Goal: Task Accomplishment & Management: Complete application form

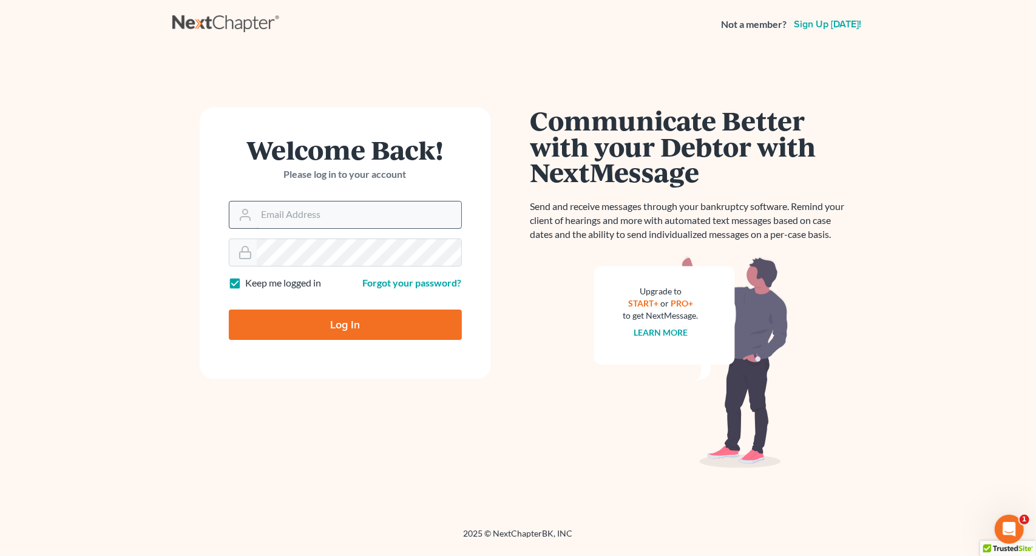
click at [292, 219] on input "Email Address" at bounding box center [359, 215] width 205 height 27
type input "[PERSON_NAME][EMAIL_ADDRESS][DOMAIN_NAME]"
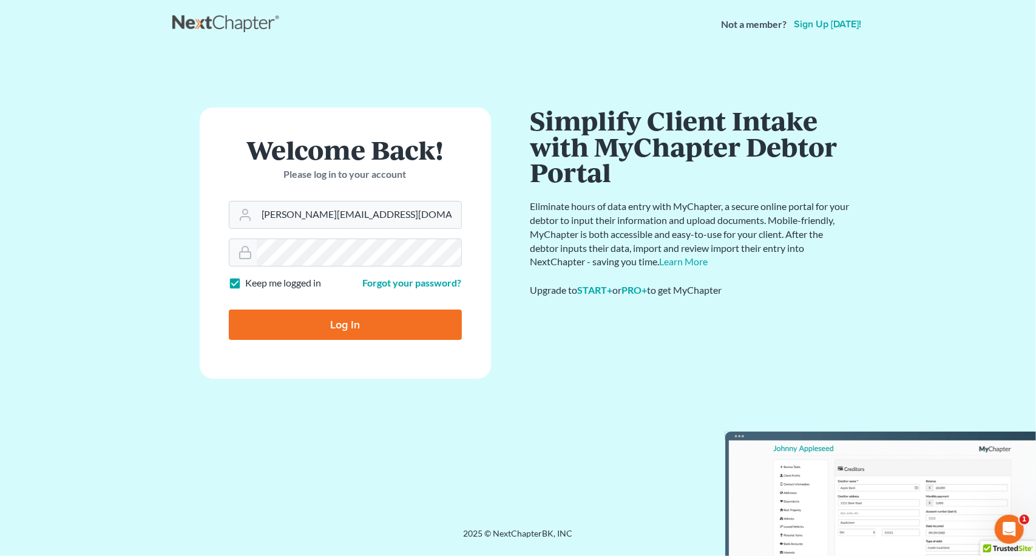
type input "Thinking..."
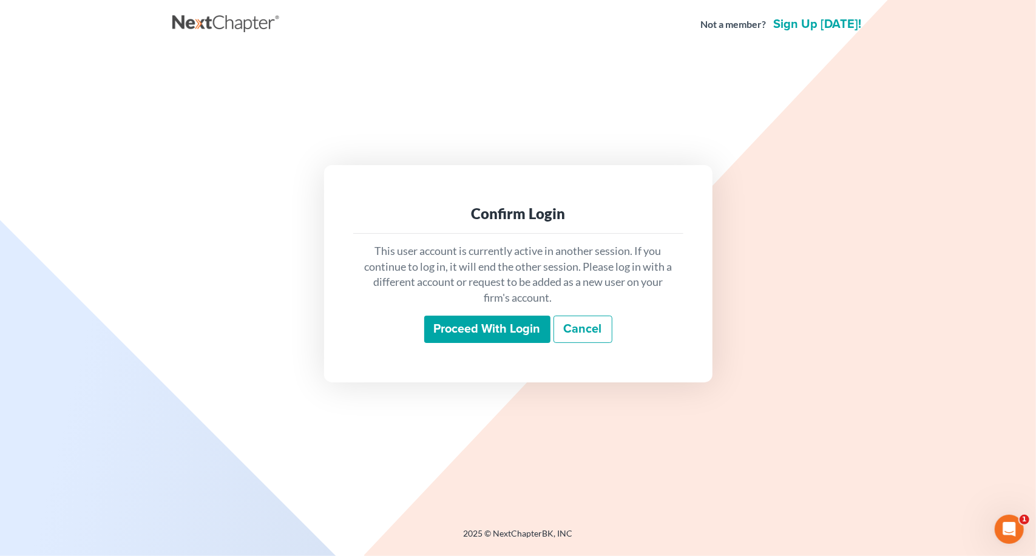
click at [470, 333] on input "Proceed with login" at bounding box center [487, 330] width 126 height 28
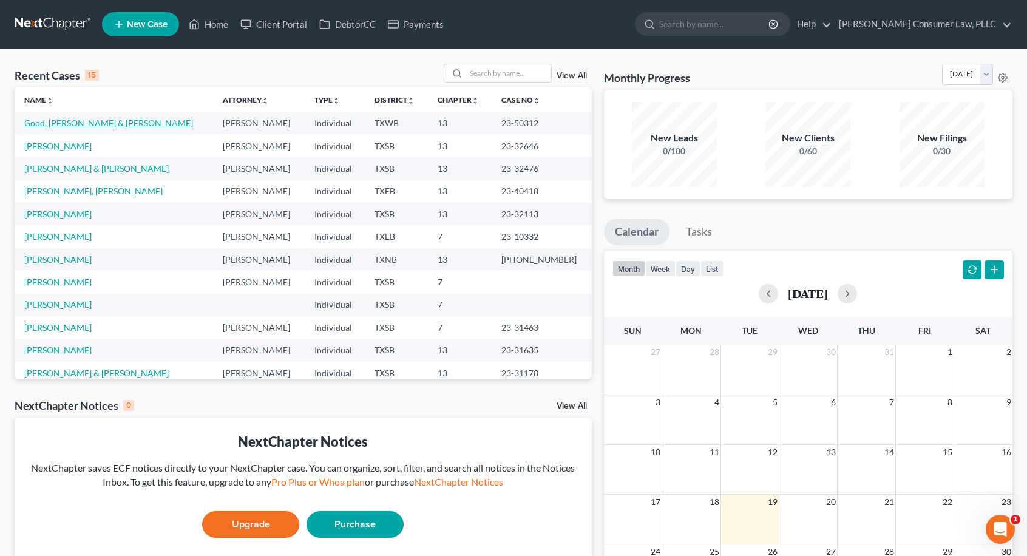
click at [75, 123] on link "Good, Johnny & Tia" at bounding box center [108, 123] width 169 height 10
select select "4"
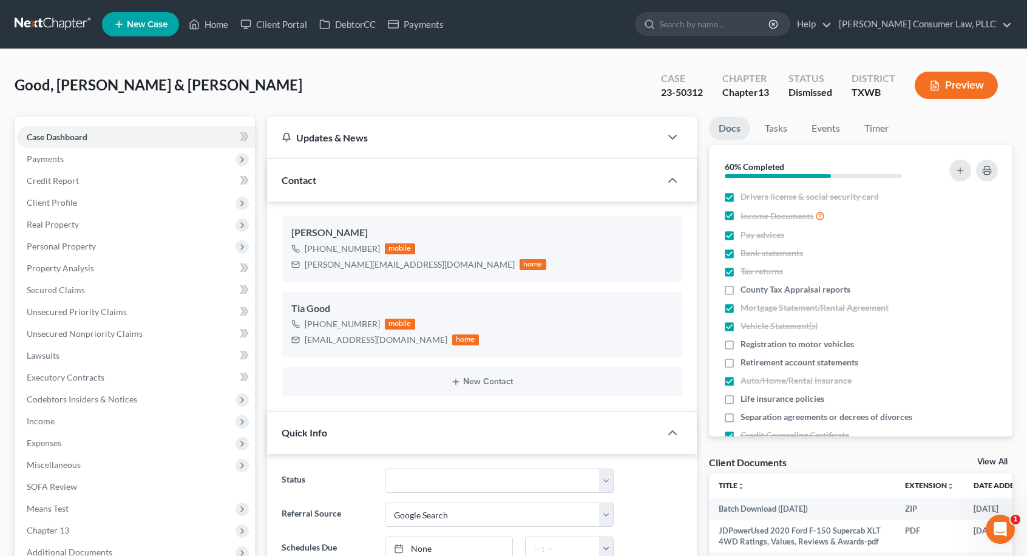
scroll to position [1318, 0]
click at [102, 248] on span "Personal Property" at bounding box center [136, 247] width 238 height 22
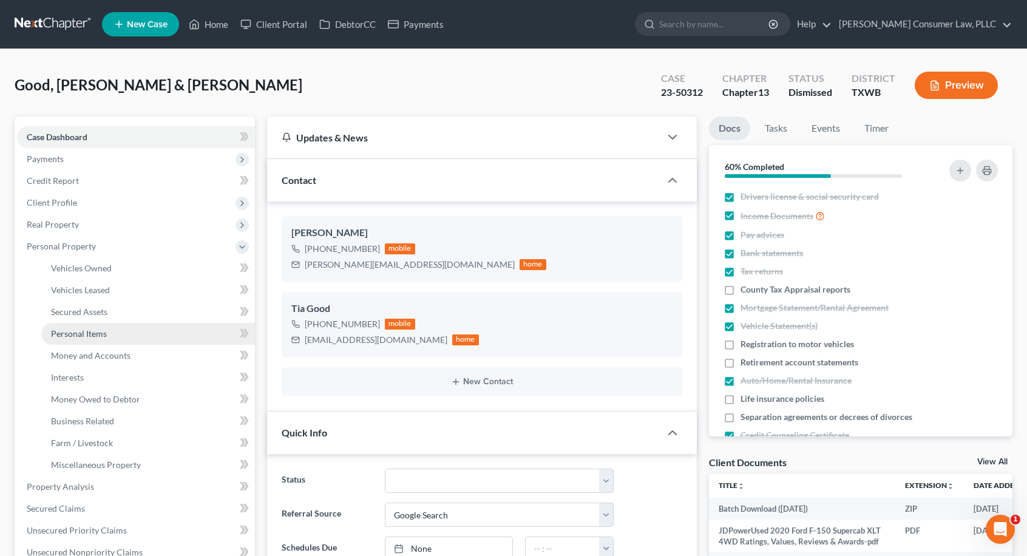
click at [129, 341] on link "Personal Items" at bounding box center [148, 334] width 214 height 22
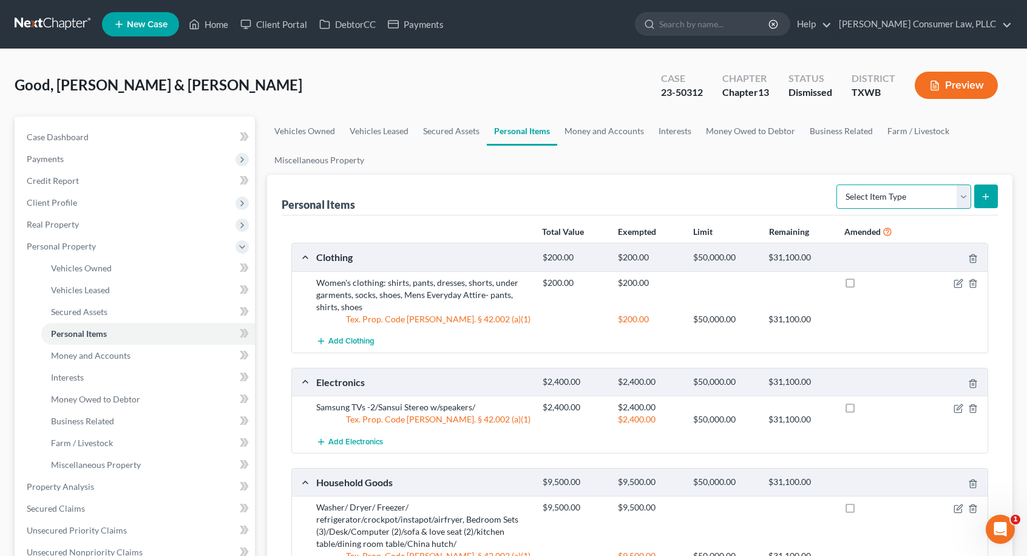
drag, startPoint x: 966, startPoint y: 199, endPoint x: 911, endPoint y: 209, distance: 56.3
click at [966, 199] on select "Select Item Type Clothing Collectibles Of Value Electronics Firearms Household …" at bounding box center [904, 197] width 135 height 24
select select "clothing"
click at [838, 185] on select "Select Item Type Clothing Collectibles Of Value Electronics Firearms Household …" at bounding box center [904, 197] width 135 height 24
click at [981, 195] on icon "submit" at bounding box center [986, 197] width 10 height 10
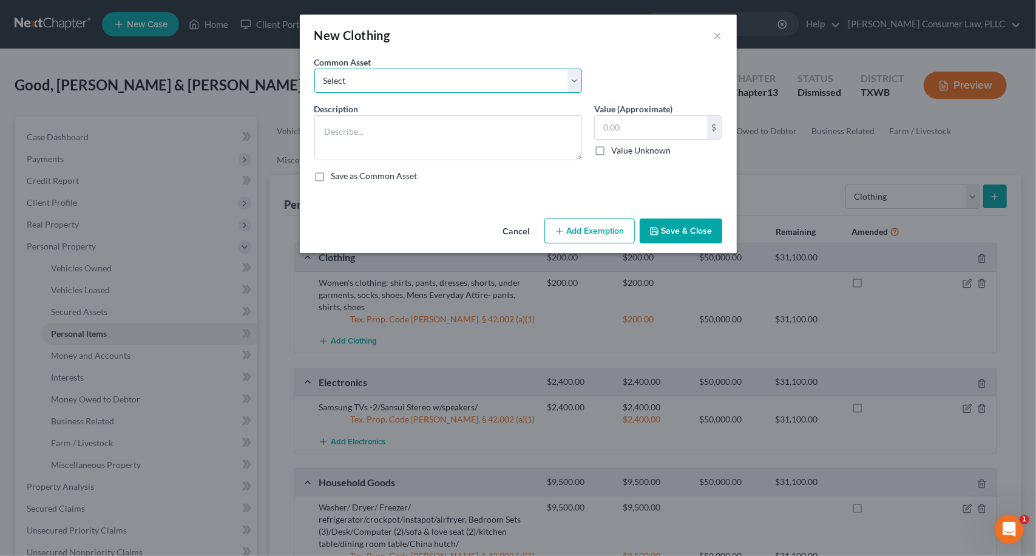
drag, startPoint x: 573, startPoint y: 76, endPoint x: 531, endPoint y: 86, distance: 43.6
click at [573, 76] on select "Select Women's clothing: shirts, pants, dresses, skirts, shorts, under garments…" at bounding box center [448, 81] width 268 height 24
select select "3"
click at [314, 69] on select "Select Women's clothing: shirts, pants, dresses, skirts, shorts, under garments…" at bounding box center [448, 81] width 268 height 24
type textarea "Women's clothing: shirts, pants, dresses, shorts, socks, shoes, and Mens Clothi…"
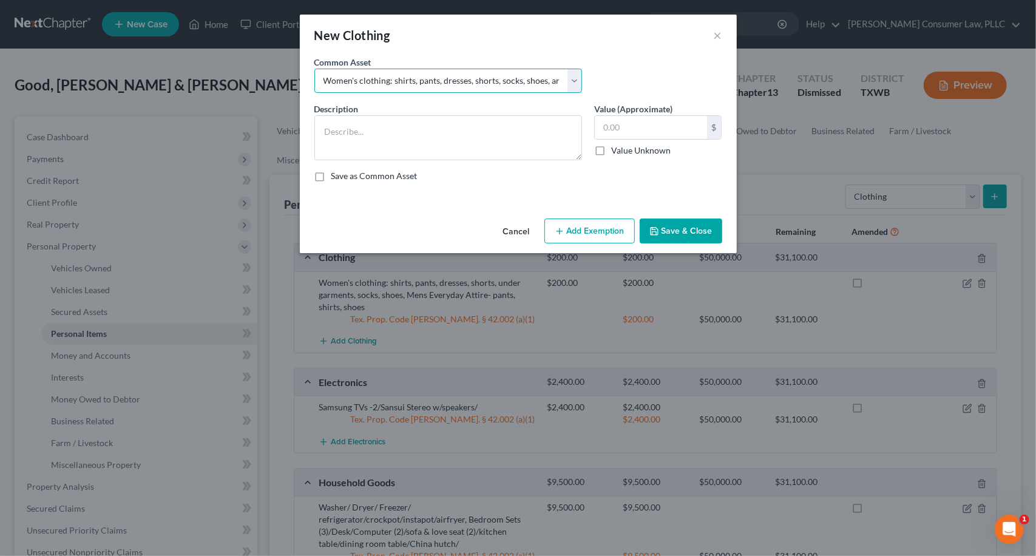
type input "2,000.00"
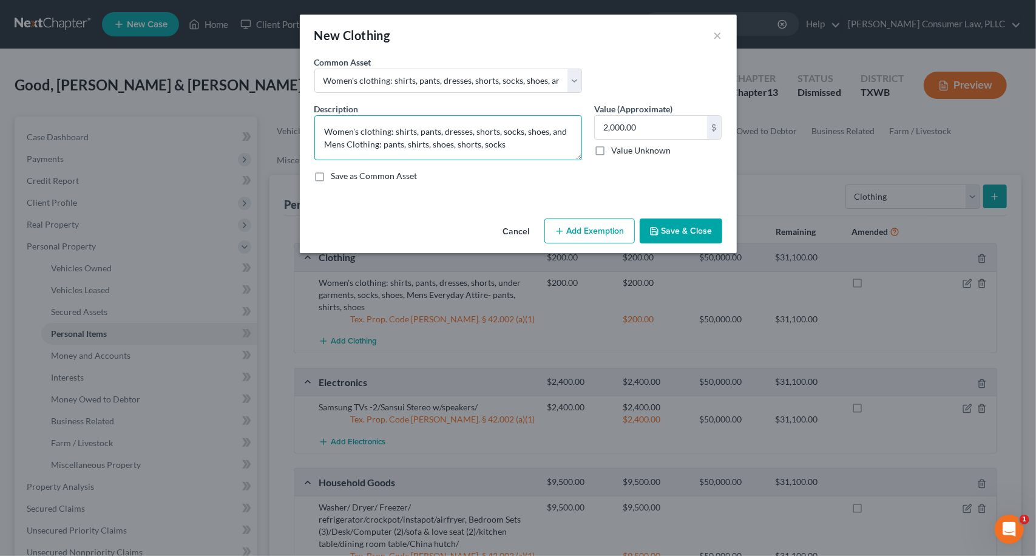
drag, startPoint x: 449, startPoint y: 140, endPoint x: 319, endPoint y: 123, distance: 130.4
click at [319, 123] on textarea "Women's clothing: shirts, pants, dresses, shorts, socks, shoes, and Mens Clothi…" at bounding box center [448, 137] width 268 height 45
click at [486, 135] on textarea "Women's clothing: shirts, pants, dresses, shorts, socks, shoes, and Mens Clothi…" at bounding box center [448, 137] width 268 height 45
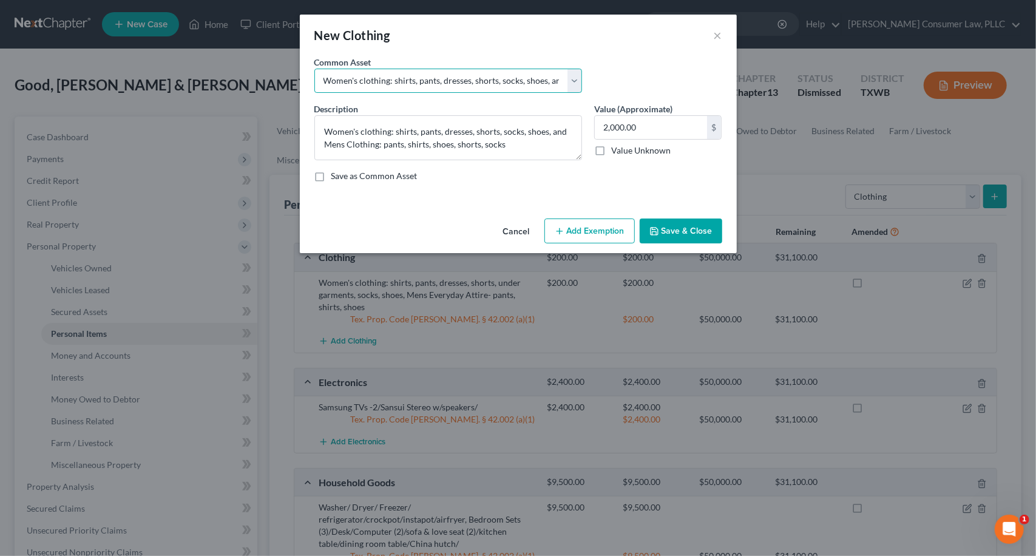
drag, startPoint x: 574, startPoint y: 81, endPoint x: 568, endPoint y: 85, distance: 7.4
click at [574, 81] on select "Select Women's clothing: shirts, pants, dresses, skirts, shorts, under garments…" at bounding box center [448, 81] width 268 height 24
select select "1"
click at [314, 69] on select "Select Women's clothing: shirts, pants, dresses, skirts, shorts, under garments…" at bounding box center [448, 81] width 268 height 24
type textarea "Women's clothing: shirts, pants, dresses, shorts, under garments, socks, shoes,…"
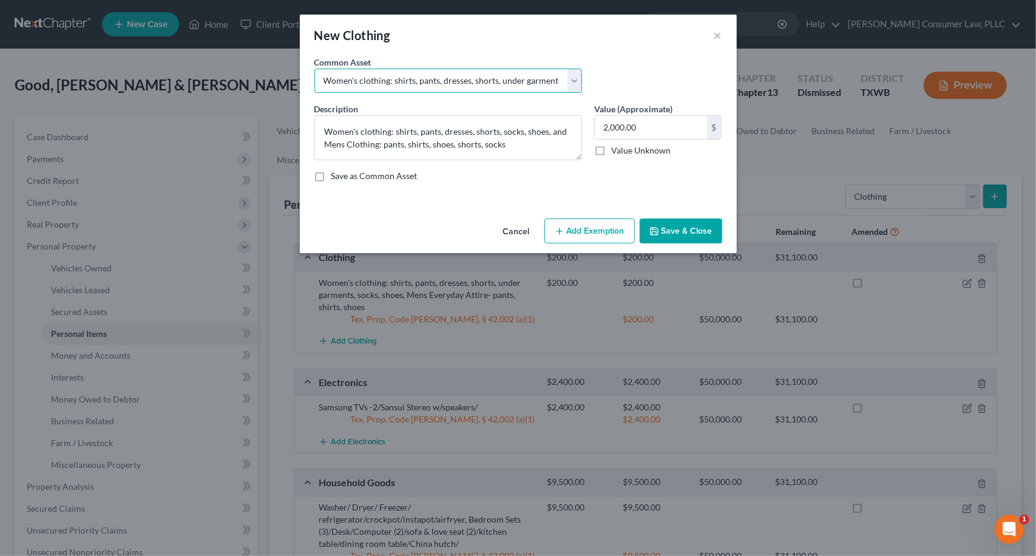
type input "200.00"
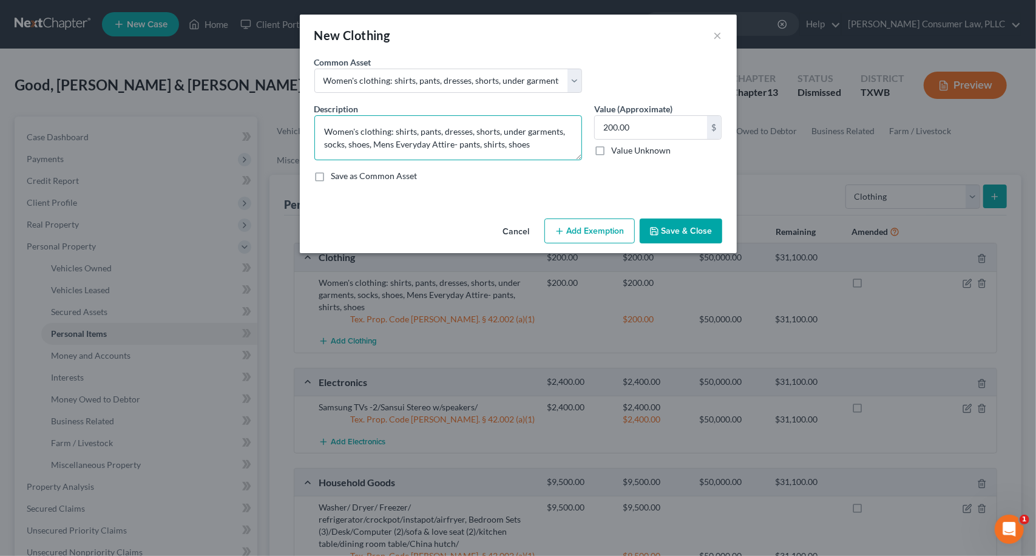
drag, startPoint x: 509, startPoint y: 143, endPoint x: 312, endPoint y: 121, distance: 197.8
click at [312, 121] on div "Description * Women's clothing: shirts, pants, dresses, shorts, under garments,…" at bounding box center [448, 132] width 280 height 58
click at [719, 38] on button "×" at bounding box center [718, 35] width 8 height 15
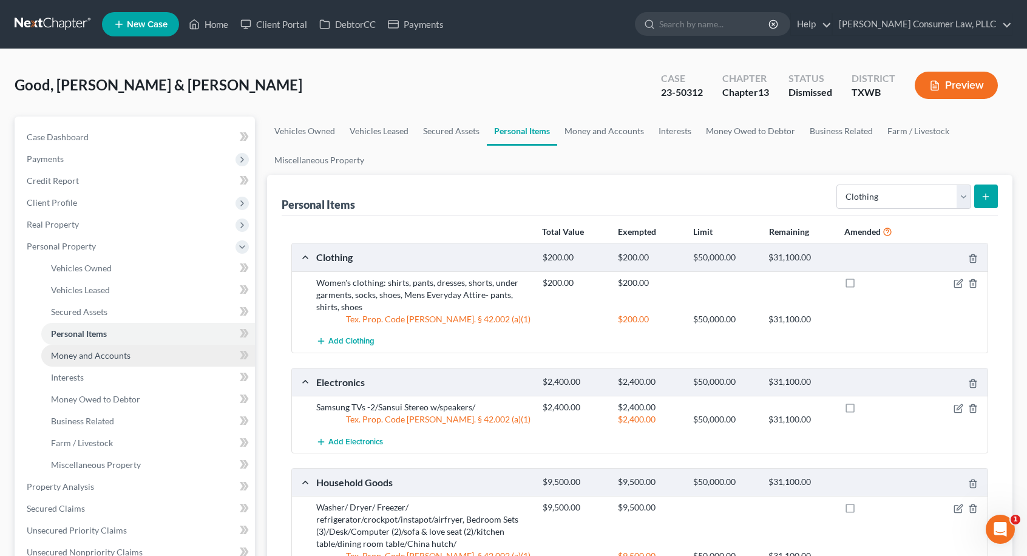
click at [104, 358] on span "Money and Accounts" at bounding box center [91, 355] width 80 height 10
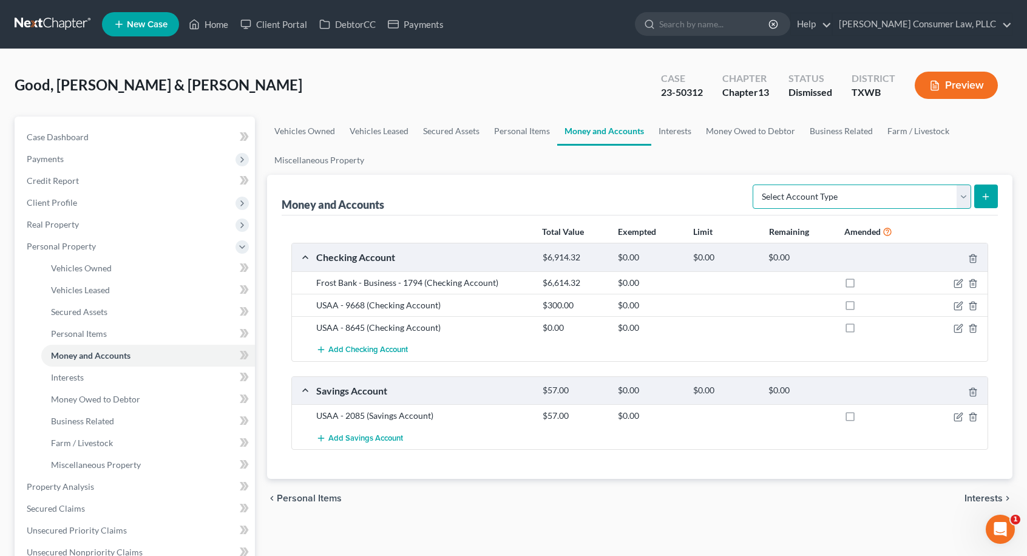
drag, startPoint x: 969, startPoint y: 200, endPoint x: 892, endPoint y: 200, distance: 77.1
click at [969, 200] on select "Select Account Type Brokerage Cash on Hand Certificates of Deposit Checking Acc…" at bounding box center [862, 197] width 219 height 24
select select "other"
click at [756, 185] on select "Select Account Type Brokerage Cash on Hand Certificates of Deposit Checking Acc…" at bounding box center [862, 197] width 219 height 24
click at [976, 195] on button "submit" at bounding box center [986, 197] width 24 height 24
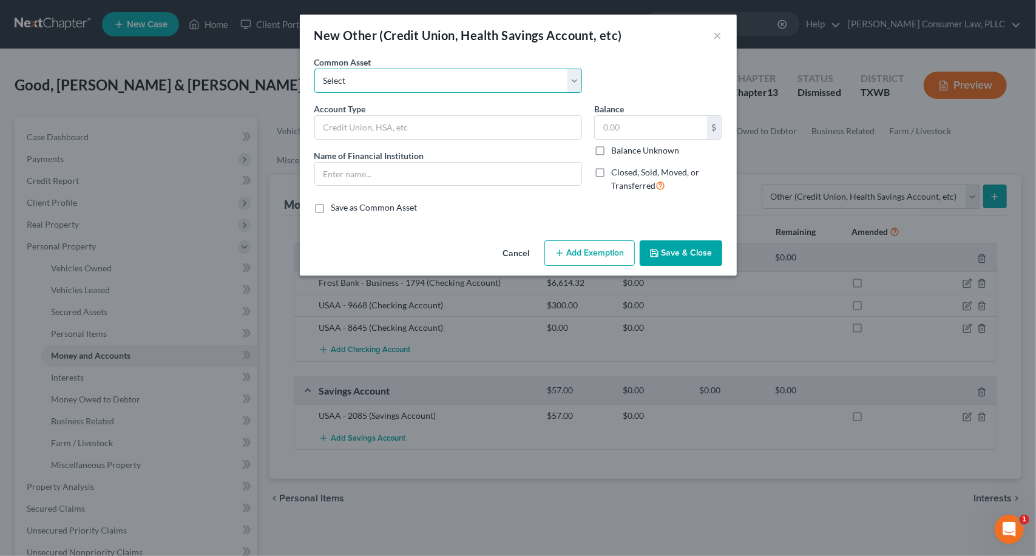
click at [574, 82] on select "Select Cash App Account Paypal P2P Money Transfer Services CashApp P2P Money Tr…" at bounding box center [448, 81] width 268 height 24
select select "6"
click at [314, 69] on select "Select Cash App Account Paypal P2P Money Transfer Services CashApp P2P Money Tr…" at bounding box center [448, 81] width 268 height 24
type input "Venmo/P2P Money Transfer Services"
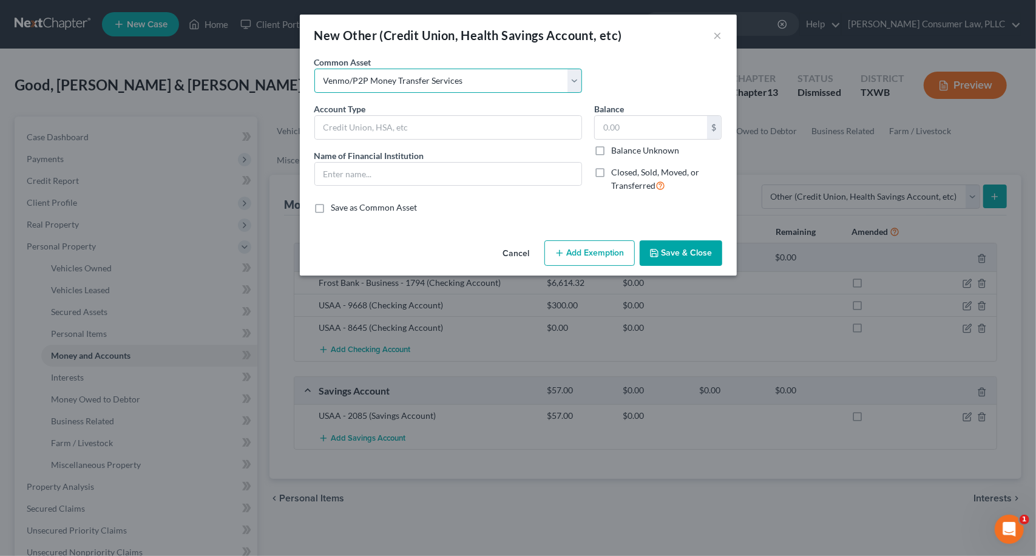
type input "0"
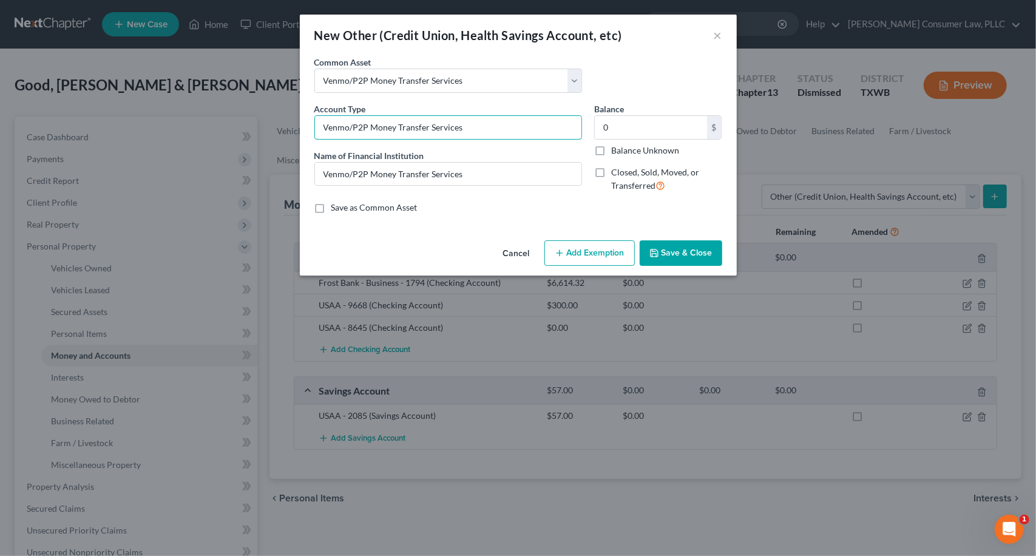
drag, startPoint x: 495, startPoint y: 132, endPoint x: 255, endPoint y: 122, distance: 240.6
click at [255, 122] on div "New Other (Credit Union, Health Savings Account, etc) × An exemption set must f…" at bounding box center [518, 278] width 1036 height 556
click at [523, 256] on button "Cancel" at bounding box center [517, 254] width 46 height 24
